Goal: Information Seeking & Learning: Learn about a topic

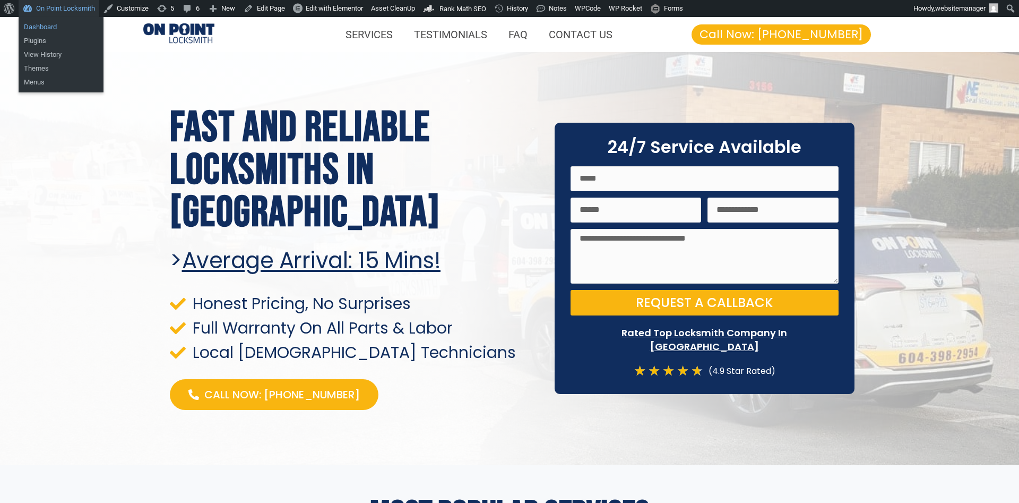
click at [57, 25] on link "Dashboard" at bounding box center [61, 27] width 85 height 14
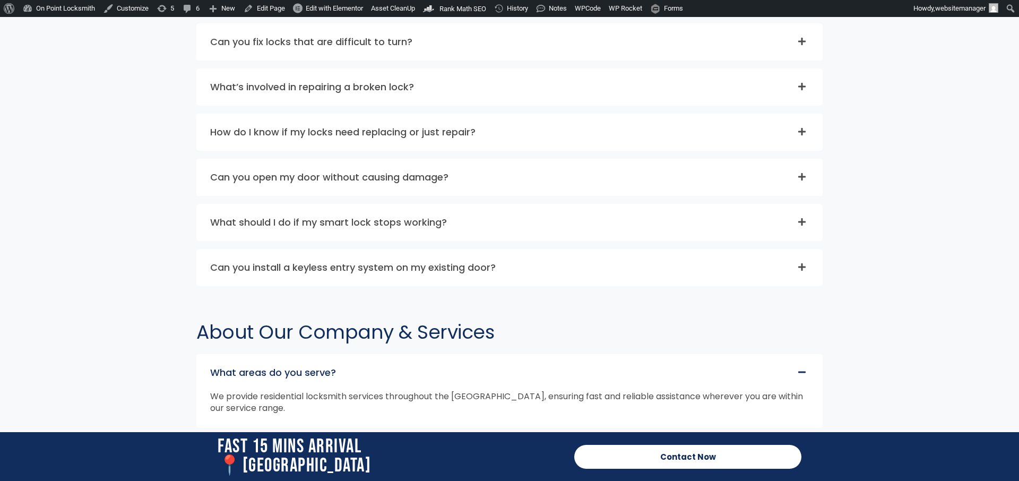
scroll to position [3324, 0]
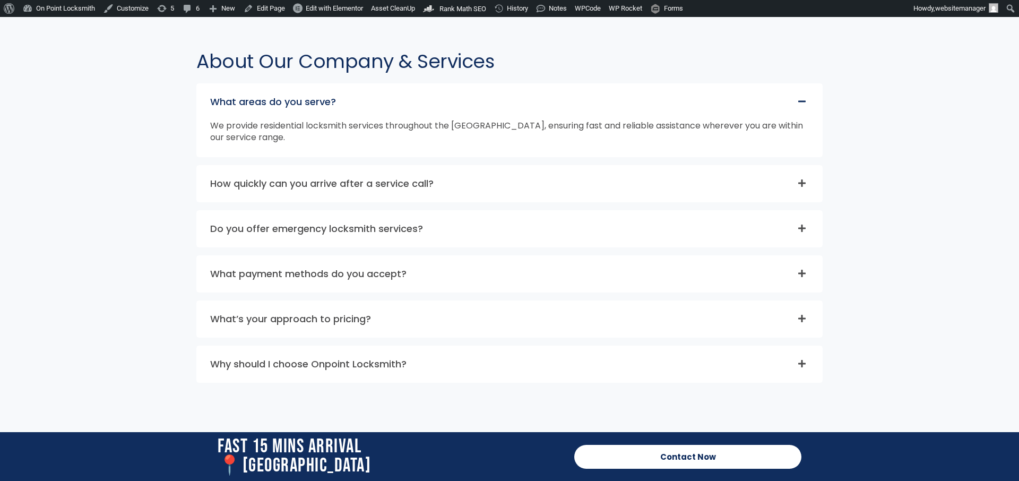
click at [419, 180] on link "How quickly can you arrive after a service call?" at bounding box center [321, 183] width 223 height 13
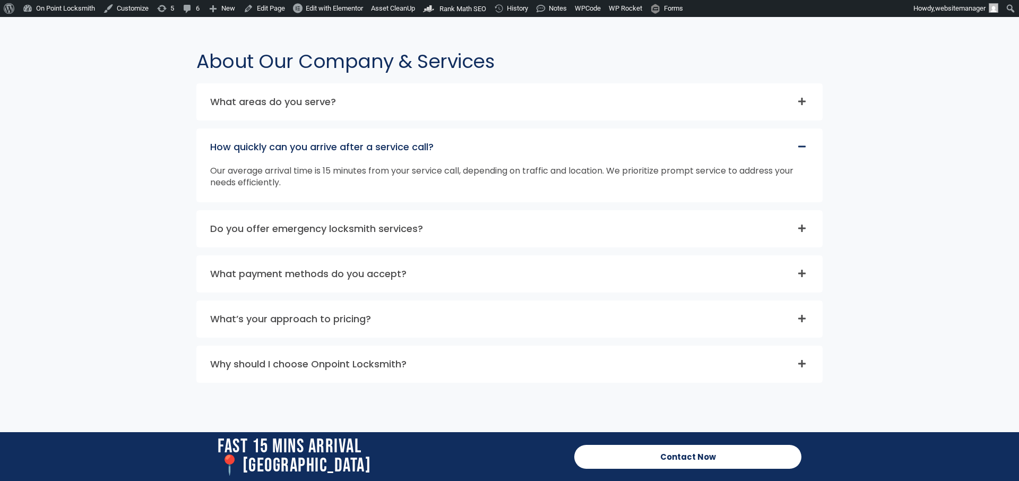
click at [418, 229] on link "Do you offer emergency locksmith services?" at bounding box center [316, 228] width 213 height 13
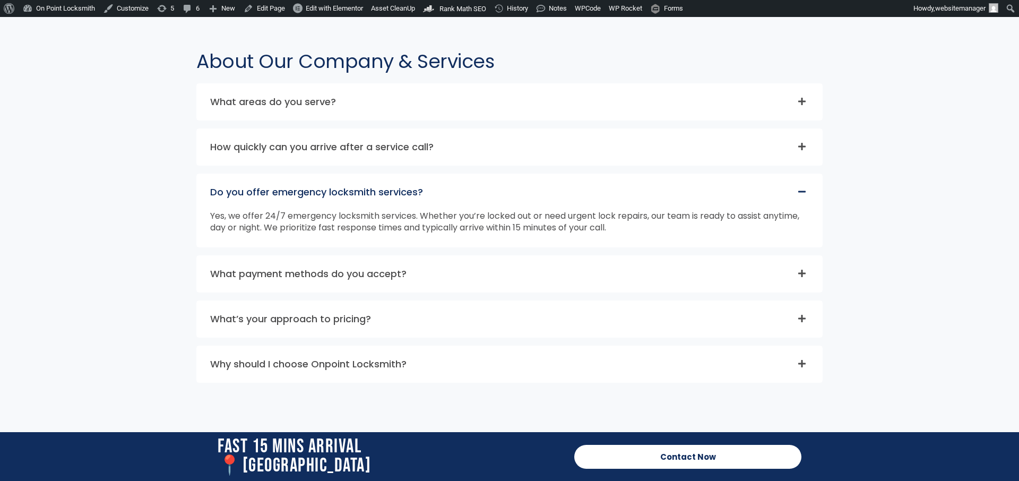
click at [404, 276] on link "What payment methods do you accept?" at bounding box center [308, 273] width 196 height 13
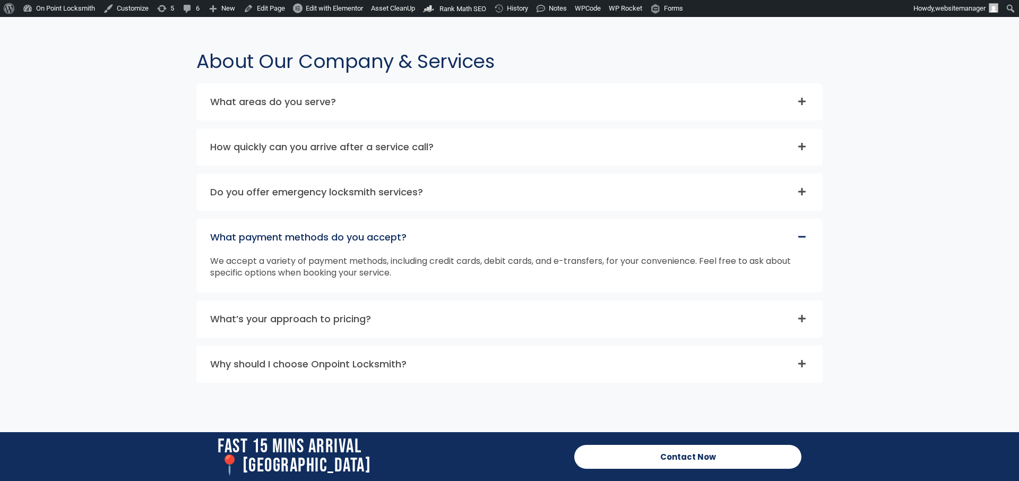
click at [381, 322] on div "What’s your approach to pricing?" at bounding box center [509, 319] width 625 height 36
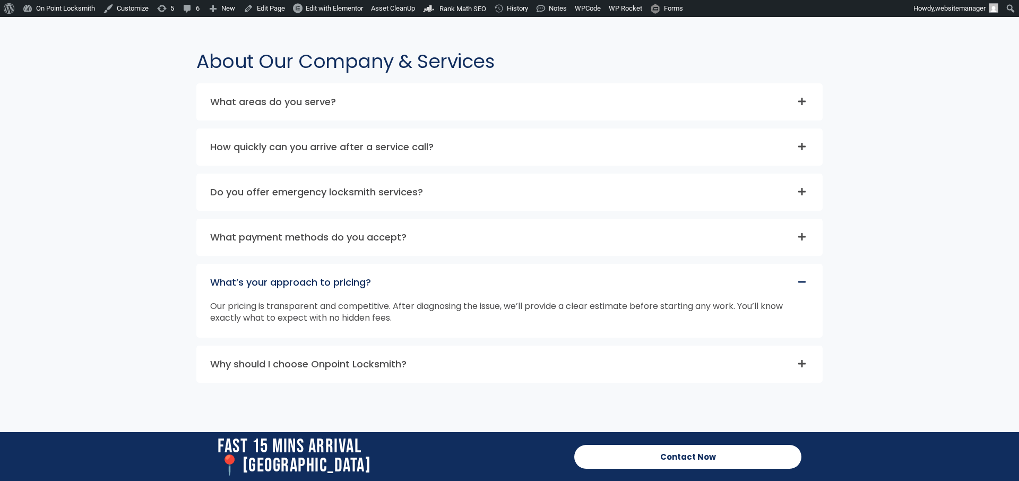
click at [341, 377] on div "Why should I choose Onpoint Locksmith?" at bounding box center [509, 364] width 625 height 36
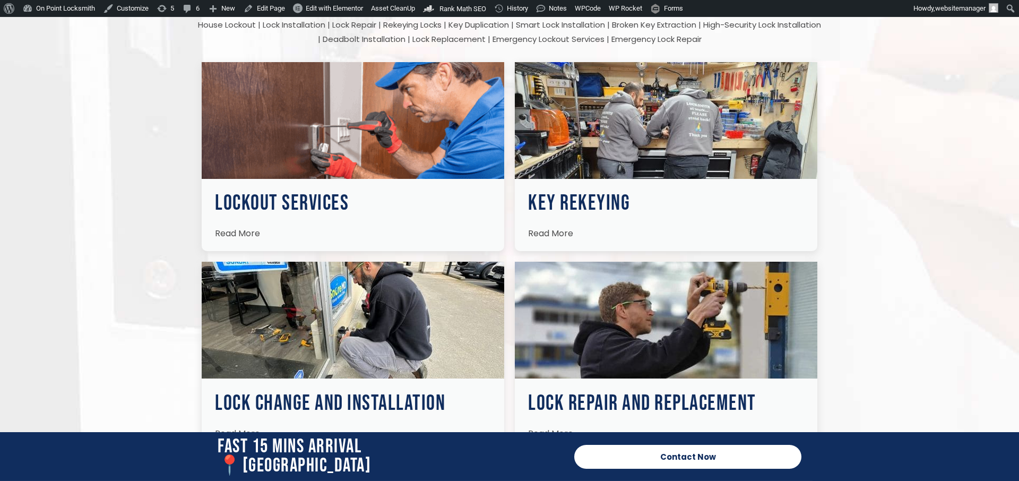
scroll to position [1538, 0]
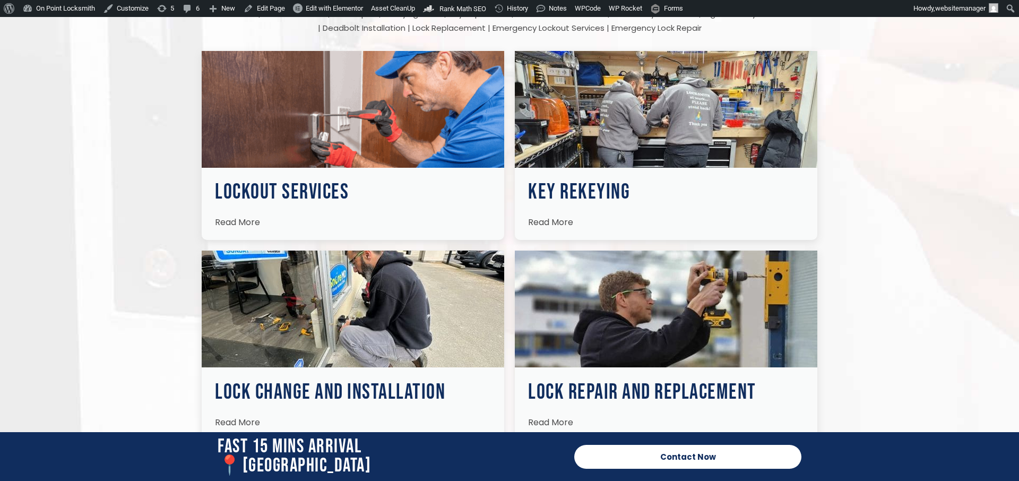
click at [227, 210] on div "Lockout Services Find yourself locked out? Remain calm! Our prompt lockout serv…" at bounding box center [353, 145] width 302 height 189
click at [253, 221] on span "Read More" at bounding box center [237, 222] width 45 height 12
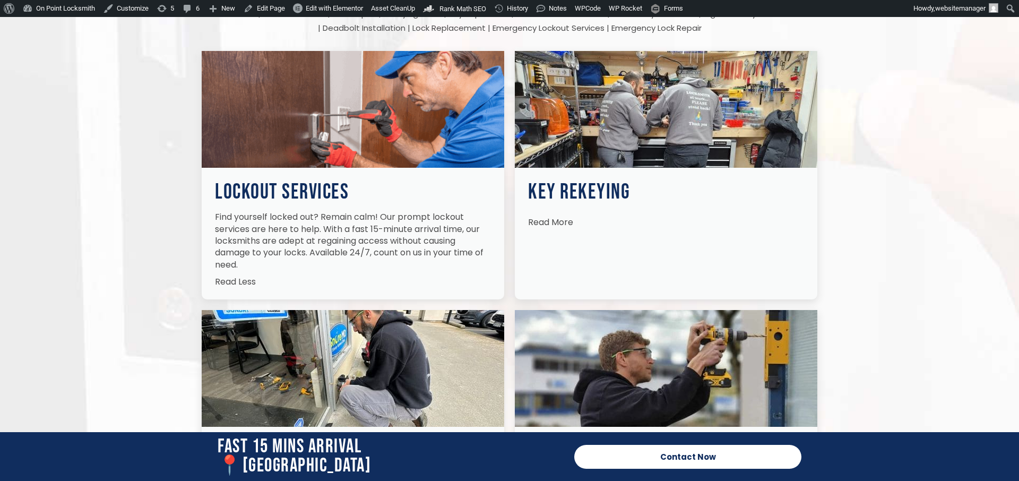
click at [550, 219] on span "Read More" at bounding box center [550, 222] width 45 height 12
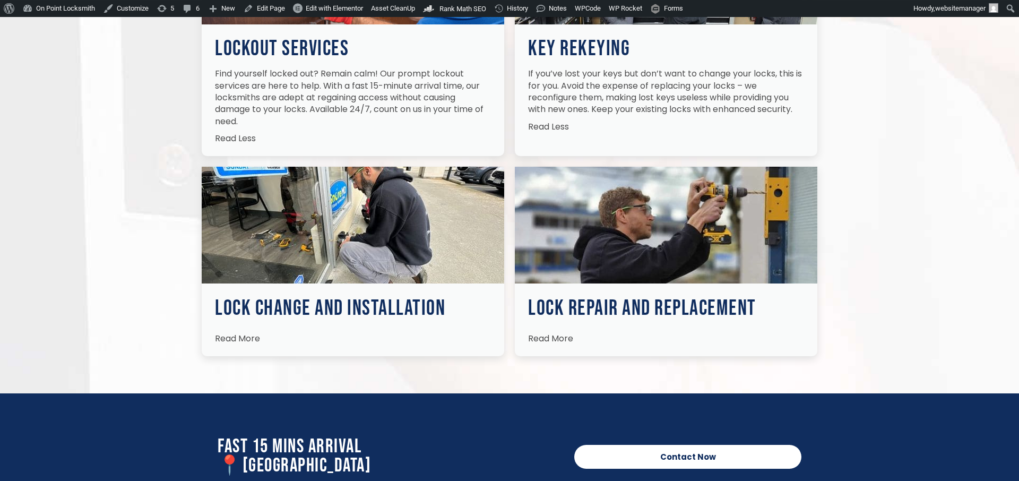
scroll to position [1809, 0]
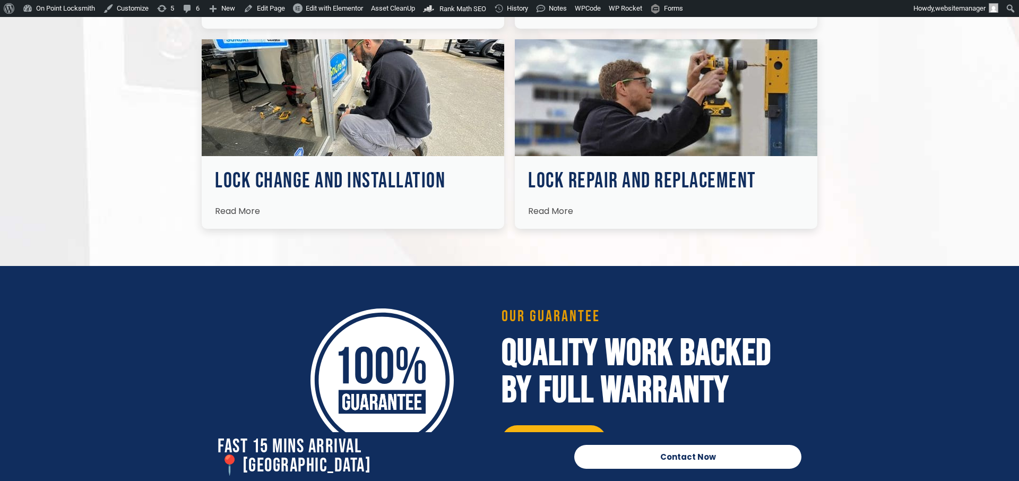
click at [252, 212] on span "Read More" at bounding box center [237, 211] width 45 height 12
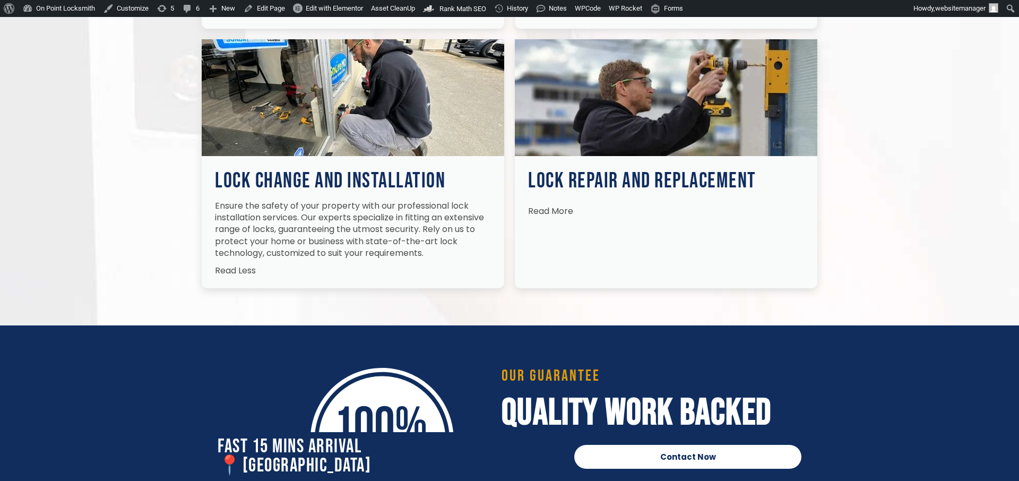
click at [563, 203] on link "Read More" at bounding box center [550, 209] width 45 height 18
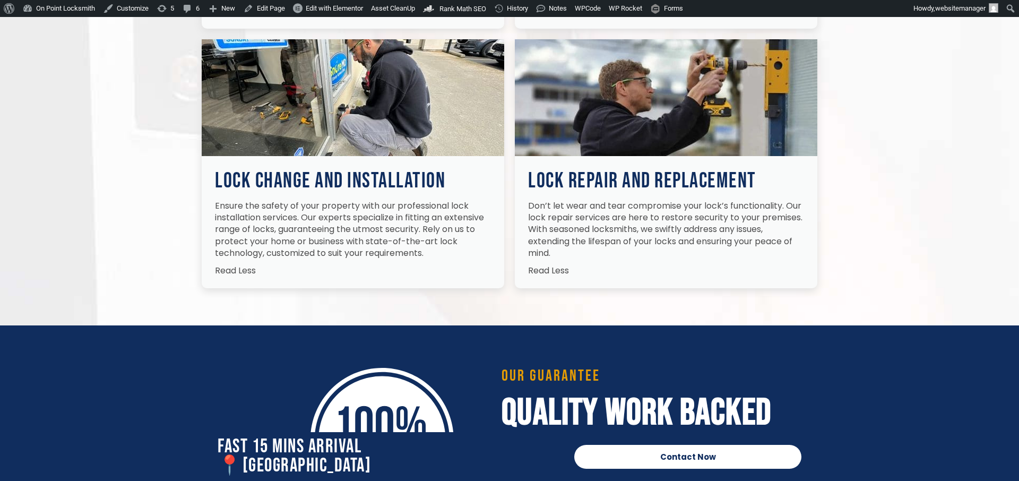
scroll to position [4688, 0]
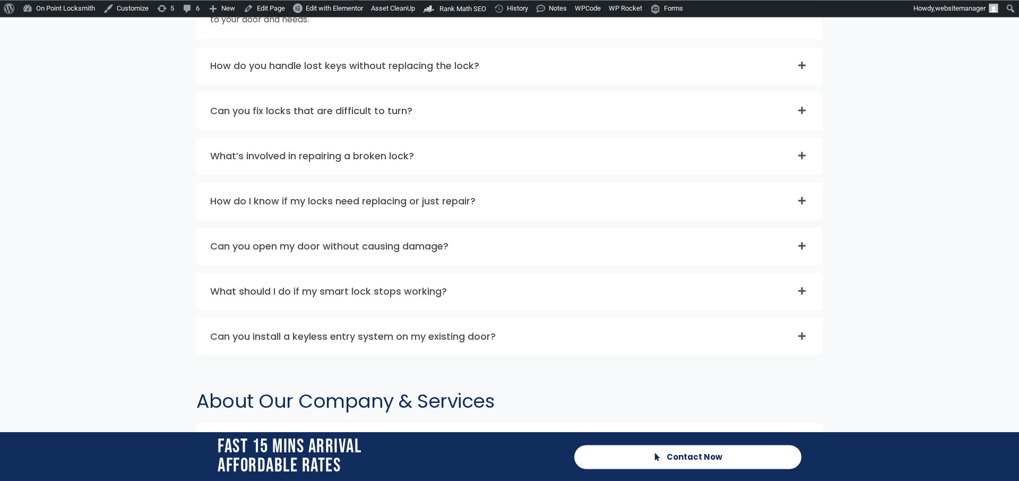
scroll to position [3302, 0]
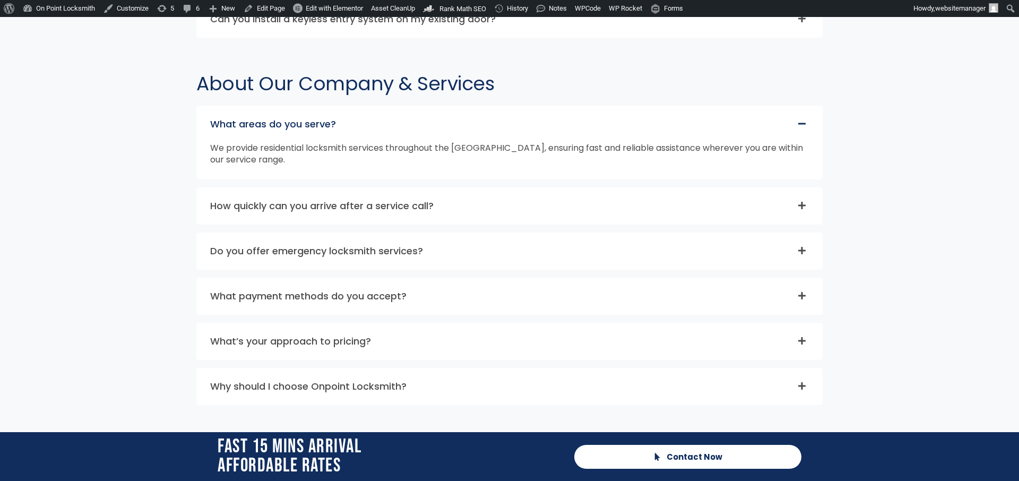
click at [338, 229] on div "What areas do you serve? We provide residential locksmith services throughout t…" at bounding box center [509, 255] width 626 height 299
click at [342, 213] on div "How quickly can you arrive after a service call?" at bounding box center [509, 206] width 625 height 36
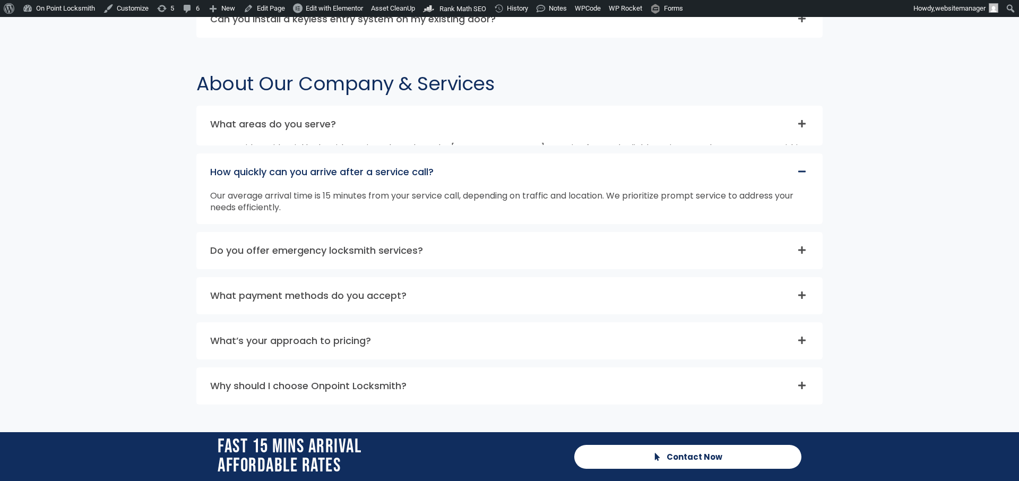
click at [341, 252] on link "Do you offer emergency locksmith services?" at bounding box center [316, 250] width 213 height 13
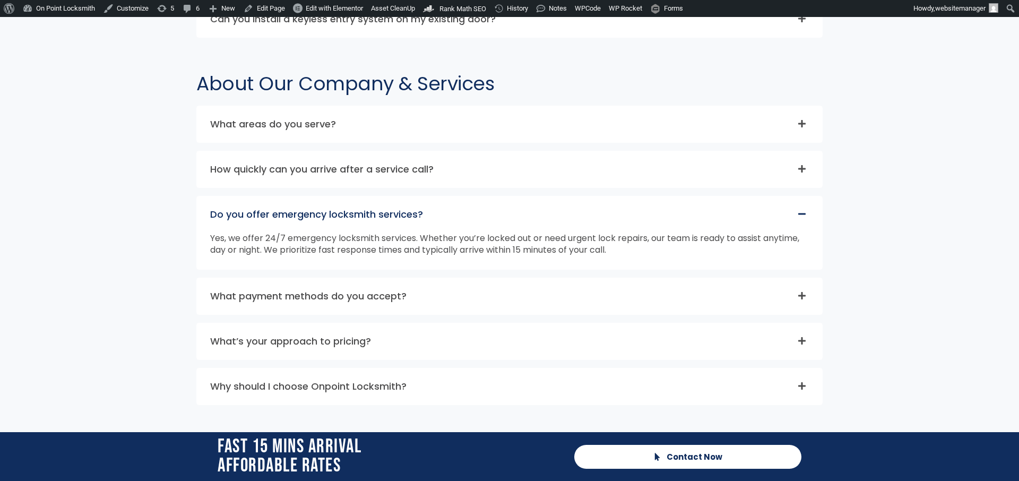
click at [334, 296] on link "What payment methods do you accept?" at bounding box center [308, 295] width 196 height 13
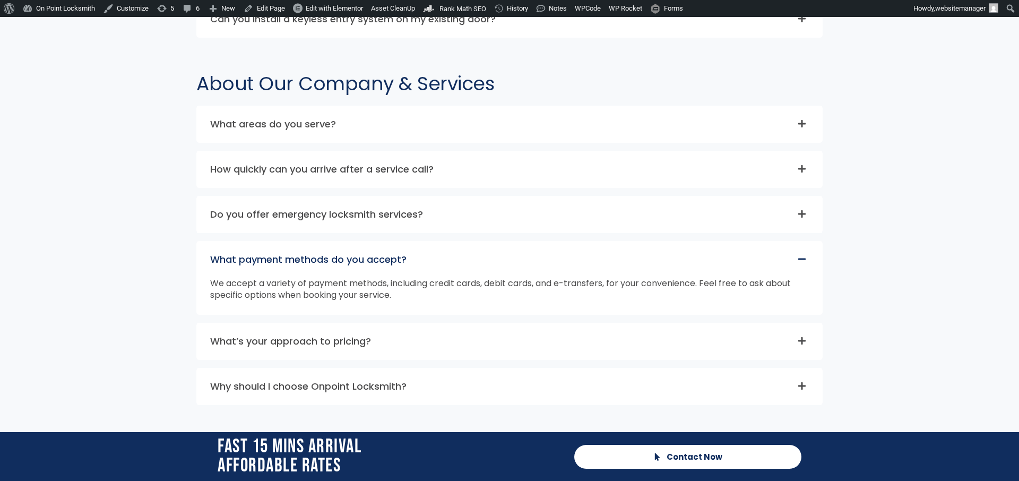
click at [316, 341] on link "What’s your approach to pricing?" at bounding box center [290, 340] width 161 height 13
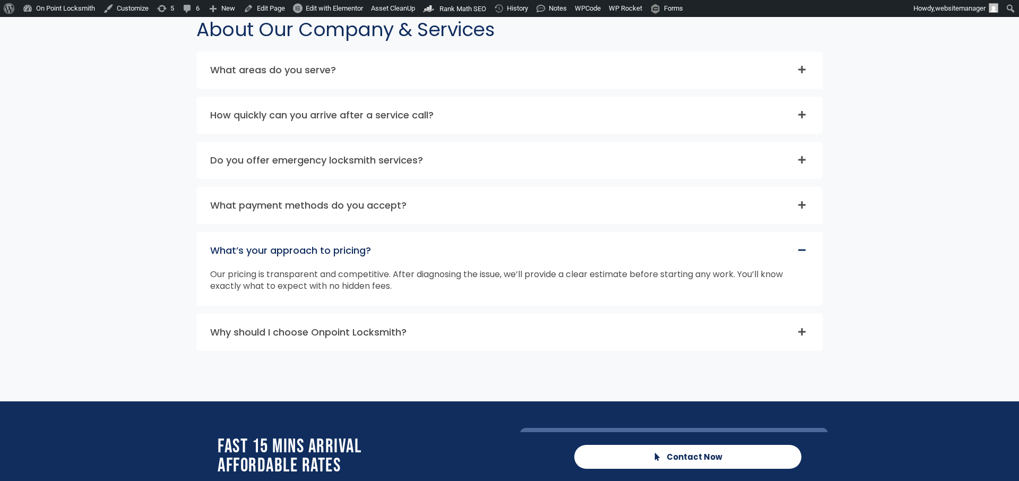
click at [315, 328] on link "Why should I choose Onpoint Locksmith?" at bounding box center [308, 331] width 196 height 13
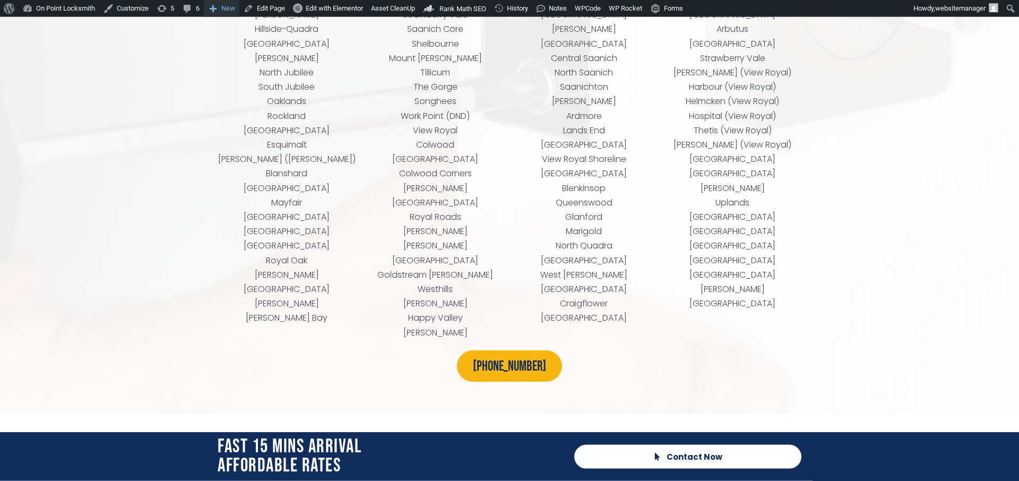
scroll to position [4515, 0]
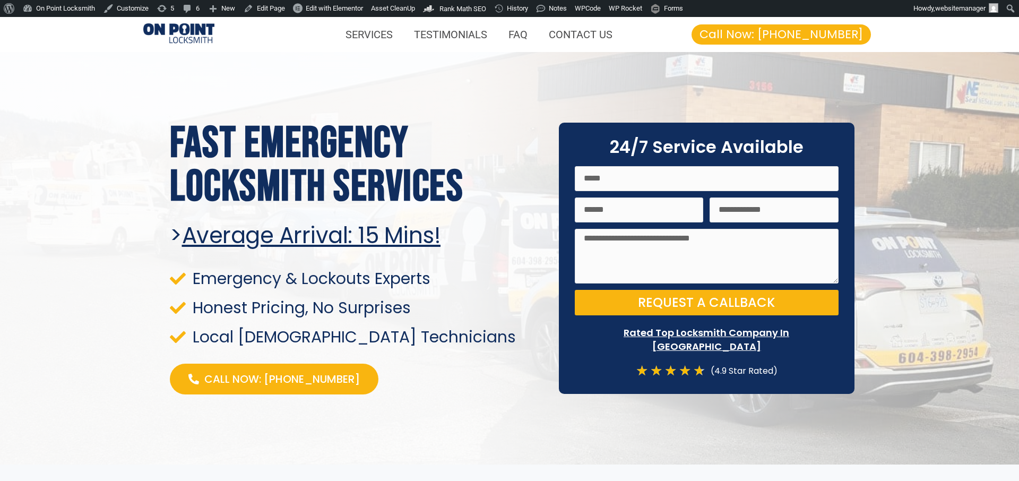
click at [916, 289] on div at bounding box center [509, 258] width 1019 height 412
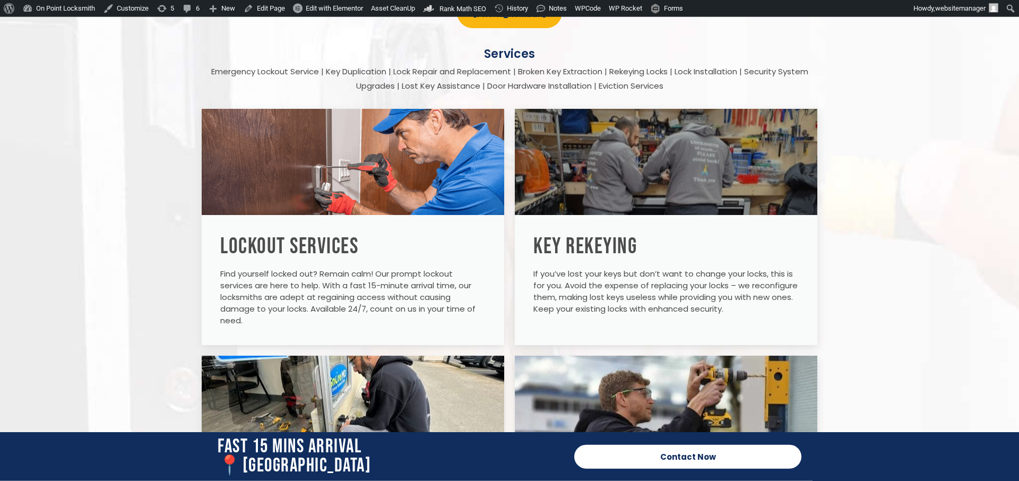
scroll to position [1516, 0]
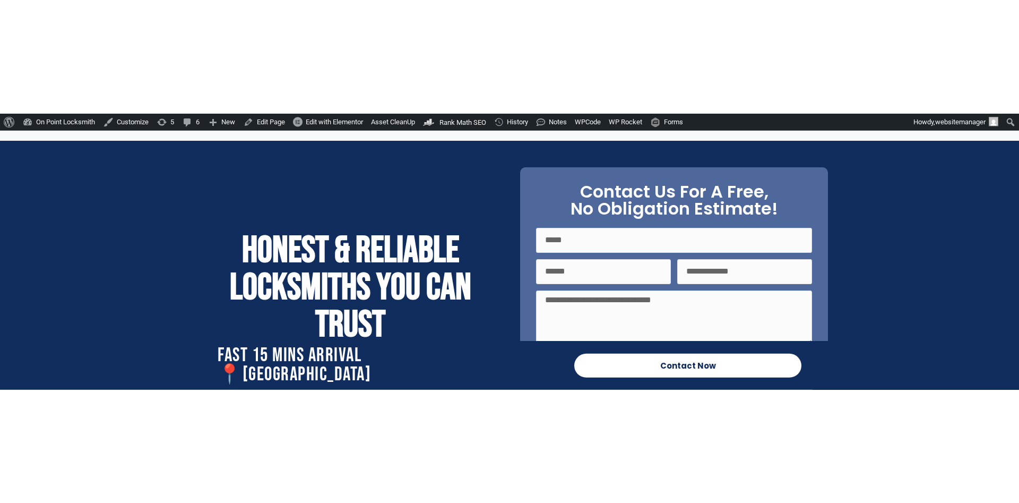
scroll to position [3735, 0]
